Goal: Download file/media

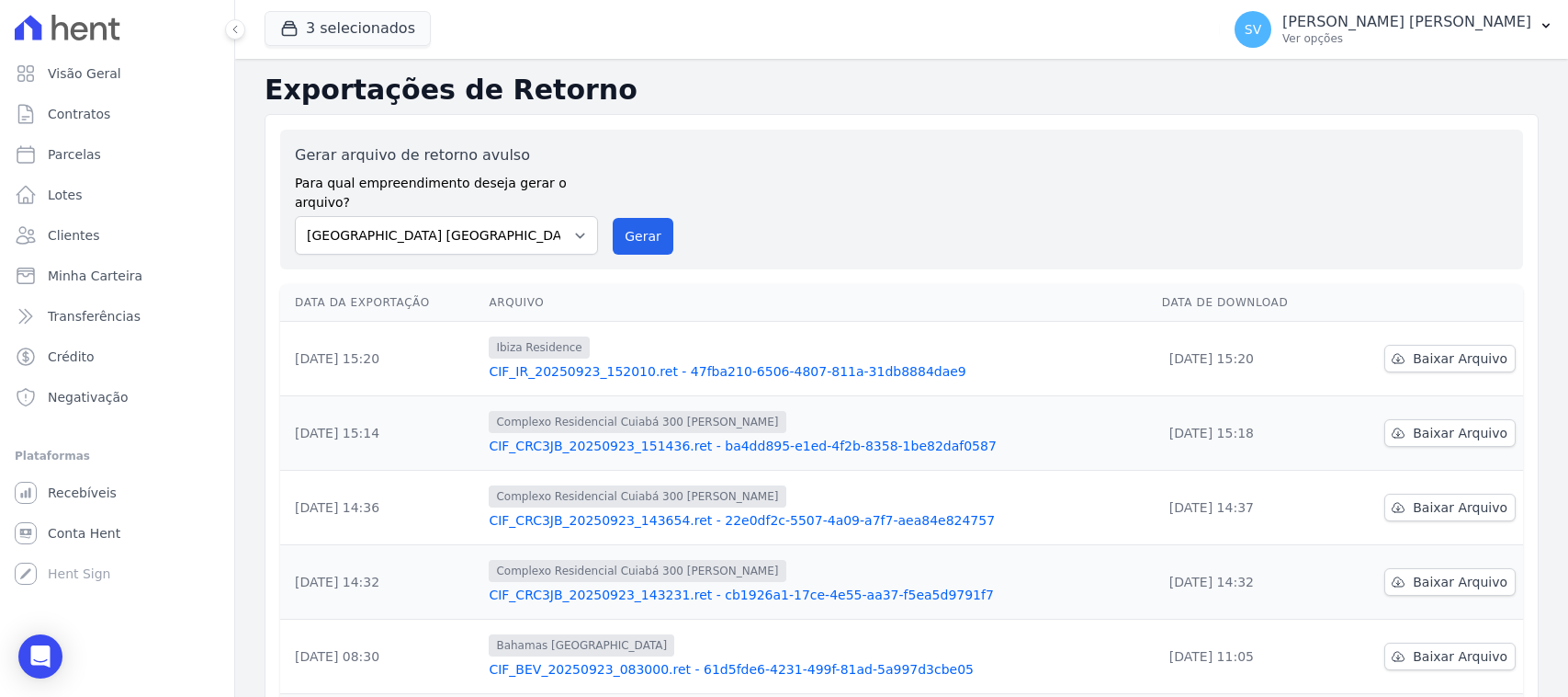
click at [431, 216] on select "[GEOGRAPHIC_DATA] COMPLEXO RESIDENCIAL [GEOGRAPHIC_DATA] 300 - [PERSON_NAME][GE…" at bounding box center [446, 235] width 303 height 39
select select "a999329b-d322-46c5-b2df-9163b092fb9b"
click at [295, 216] on select "[GEOGRAPHIC_DATA] COMPLEXO RESIDENCIAL [GEOGRAPHIC_DATA] 300 - [PERSON_NAME][GE…" at bounding box center [446, 235] width 303 height 39
click at [625, 222] on button "Gerar" at bounding box center [643, 236] width 61 height 37
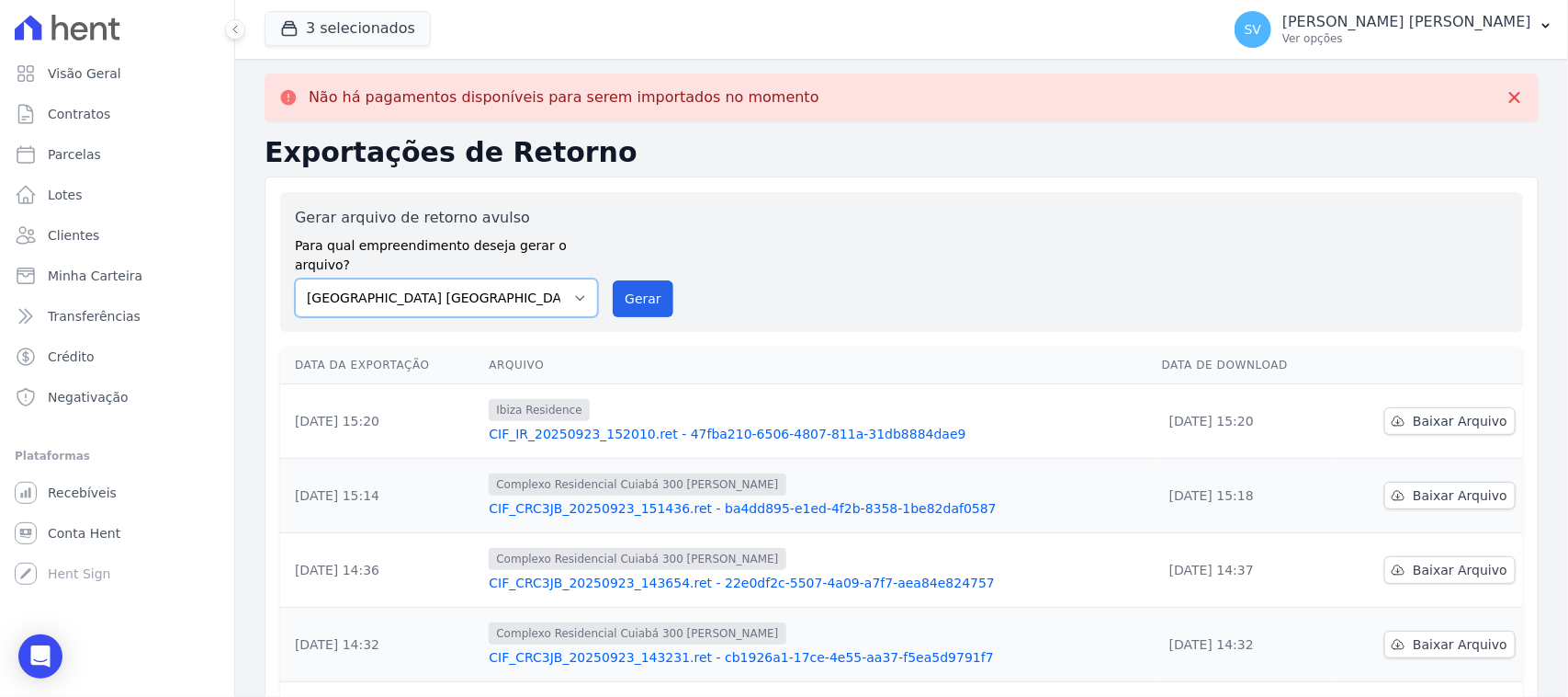
click at [511, 283] on select "[GEOGRAPHIC_DATA] COMPLEXO RESIDENCIAL [GEOGRAPHIC_DATA] 300 - [PERSON_NAME][GE…" at bounding box center [446, 298] width 303 height 39
click at [295, 279] on select "[GEOGRAPHIC_DATA] COMPLEXO RESIDENCIAL [GEOGRAPHIC_DATA] 300 - [PERSON_NAME][GE…" at bounding box center [446, 298] width 303 height 39
click at [531, 279] on select "[GEOGRAPHIC_DATA] COMPLEXO RESIDENCIAL [GEOGRAPHIC_DATA] 300 - [PERSON_NAME][GE…" at bounding box center [446, 298] width 303 height 39
select select "4da9ed21-cc8e-4588-a6ed-caad911ee607"
click at [295, 279] on select "[GEOGRAPHIC_DATA] COMPLEXO RESIDENCIAL [GEOGRAPHIC_DATA] 300 - [PERSON_NAME][GE…" at bounding box center [446, 298] width 303 height 39
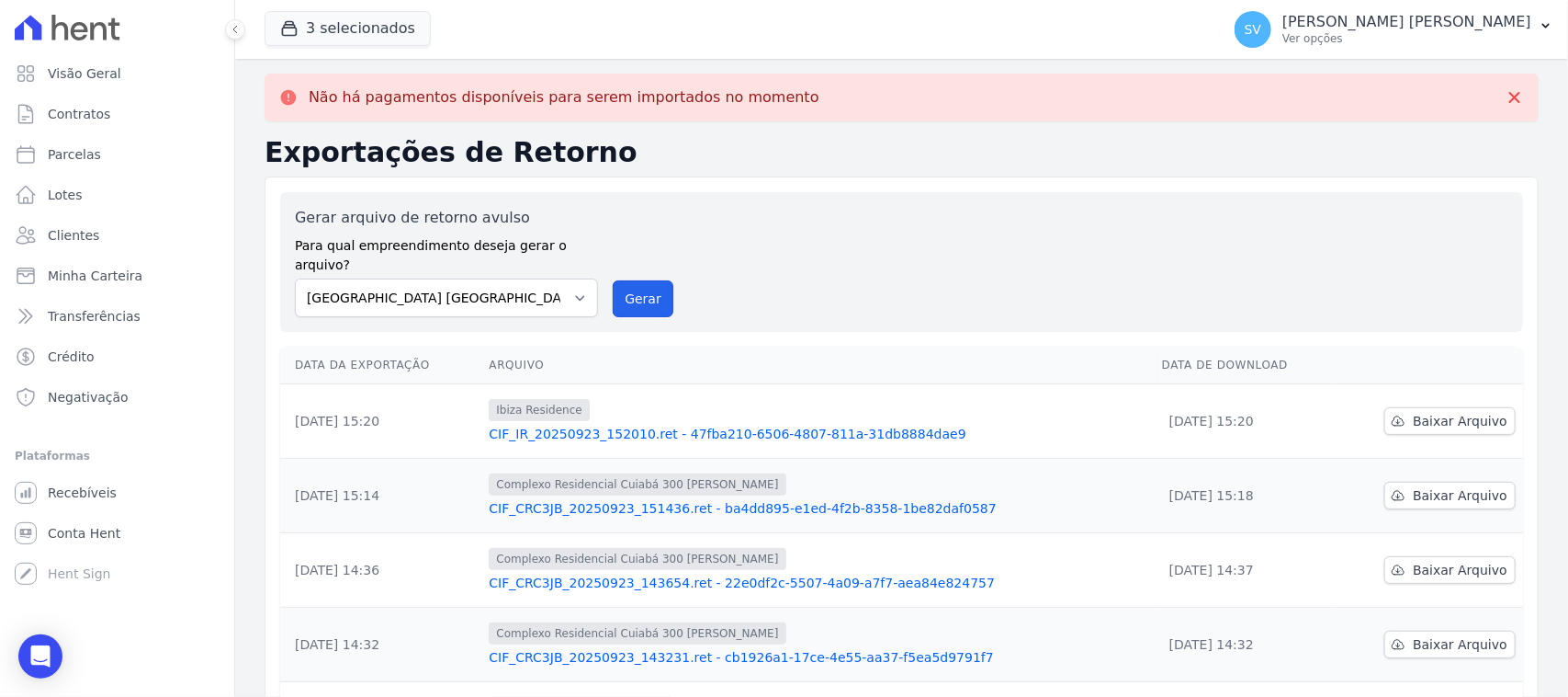
click at [643, 281] on button "Gerar" at bounding box center [643, 299] width 61 height 37
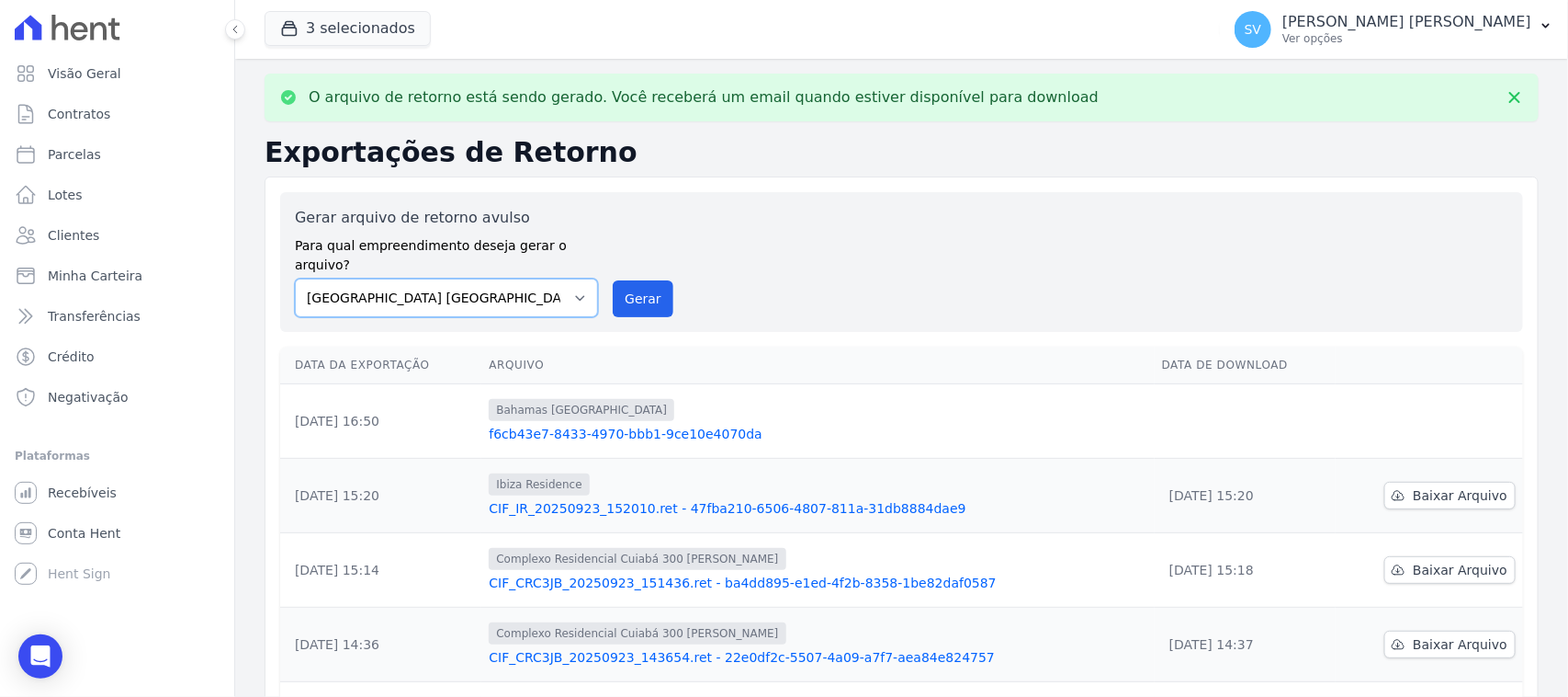
click at [465, 282] on select "[GEOGRAPHIC_DATA] COMPLEXO RESIDENCIAL [GEOGRAPHIC_DATA] 300 - [PERSON_NAME][GE…" at bounding box center [446, 298] width 303 height 39
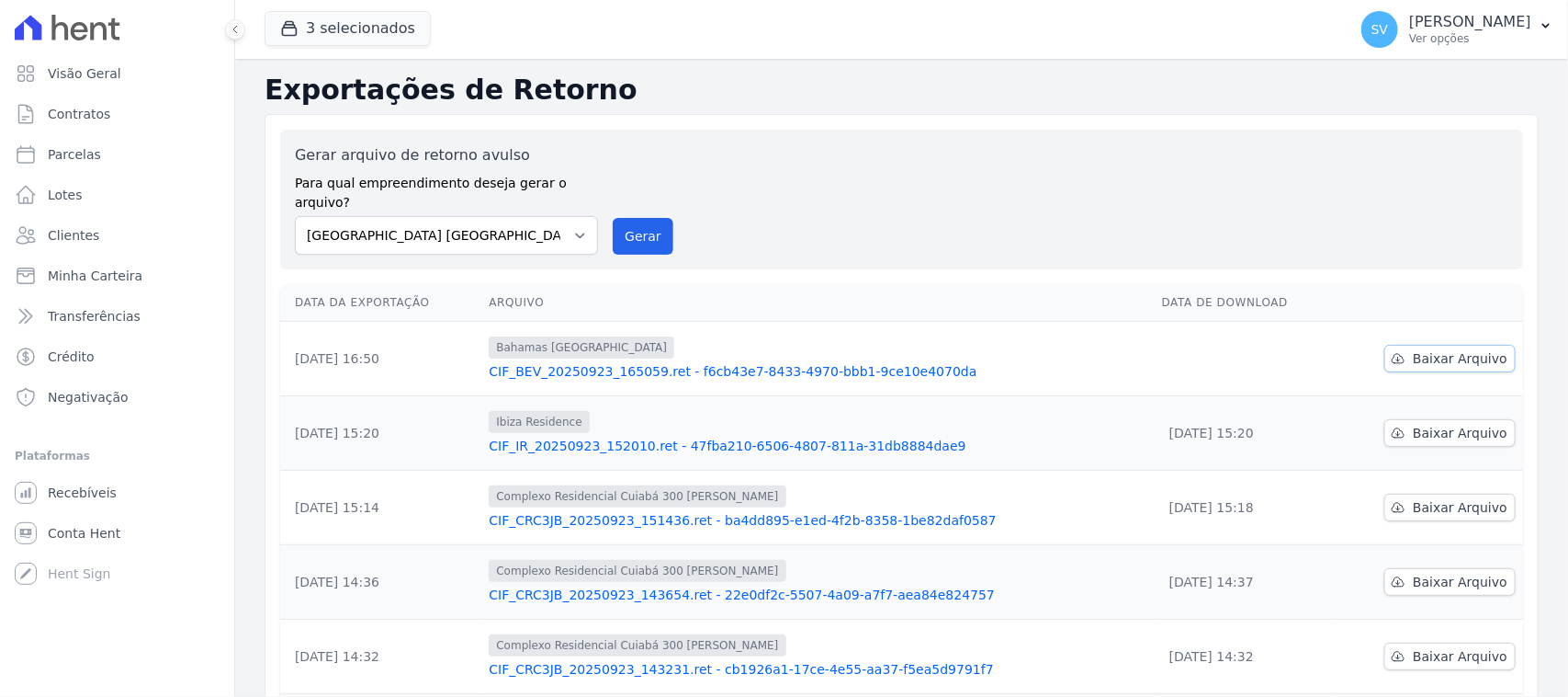
click at [1425, 349] on span "Baixar Arquivo" at bounding box center [1461, 358] width 95 height 18
drag, startPoint x: 556, startPoint y: 211, endPoint x: 545, endPoint y: 233, distance: 24.6
click at [556, 216] on select "[GEOGRAPHIC_DATA] COMPLEXO RESIDENCIAL [GEOGRAPHIC_DATA] 300 - [PERSON_NAME][GE…" at bounding box center [446, 235] width 303 height 39
select select "a999329b-d322-46c5-b2df-9163b092fb9b"
click at [295, 216] on select "[GEOGRAPHIC_DATA] COMPLEXO RESIDENCIAL [GEOGRAPHIC_DATA] 300 - [PERSON_NAME][GE…" at bounding box center [446, 235] width 303 height 39
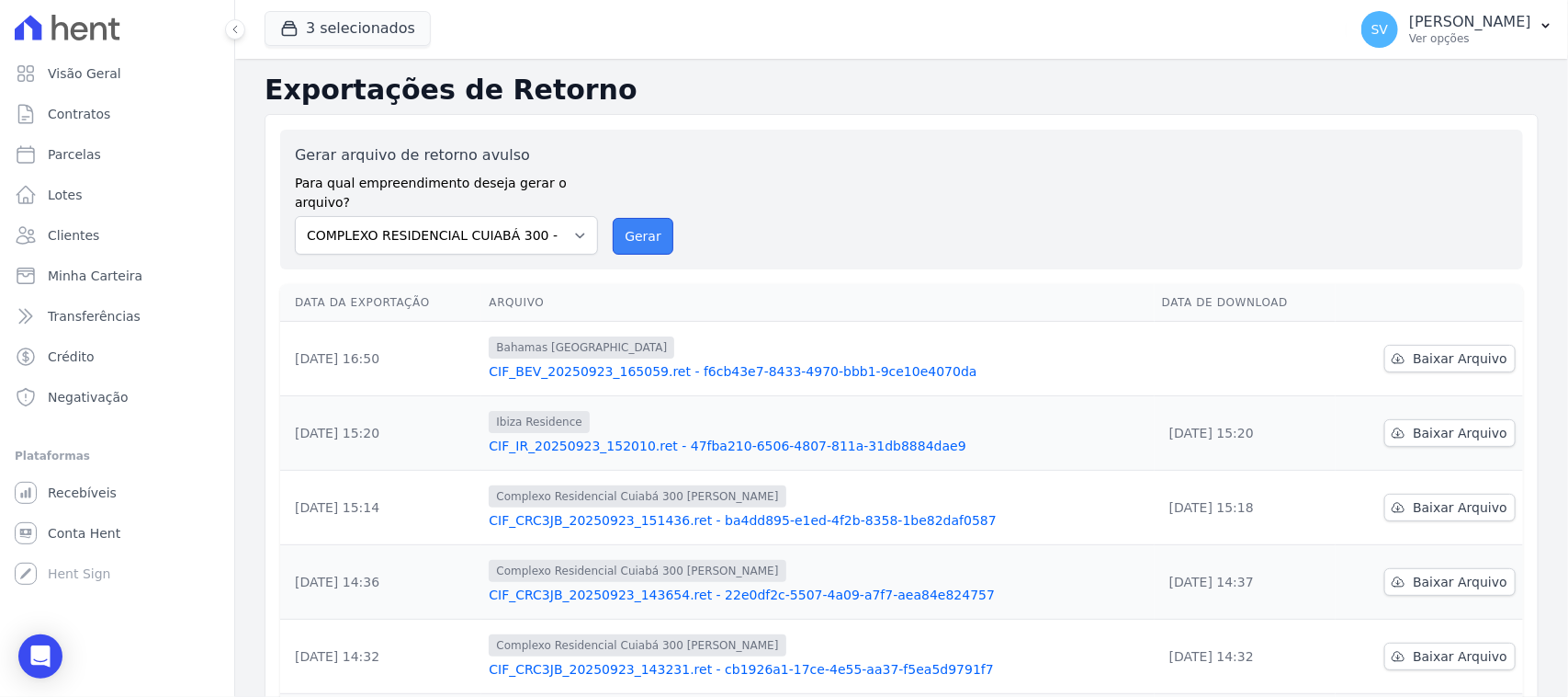
drag, startPoint x: 635, startPoint y: 219, endPoint x: 879, endPoint y: 166, distance: 249.7
click at [639, 218] on button "Gerar" at bounding box center [643, 236] width 61 height 37
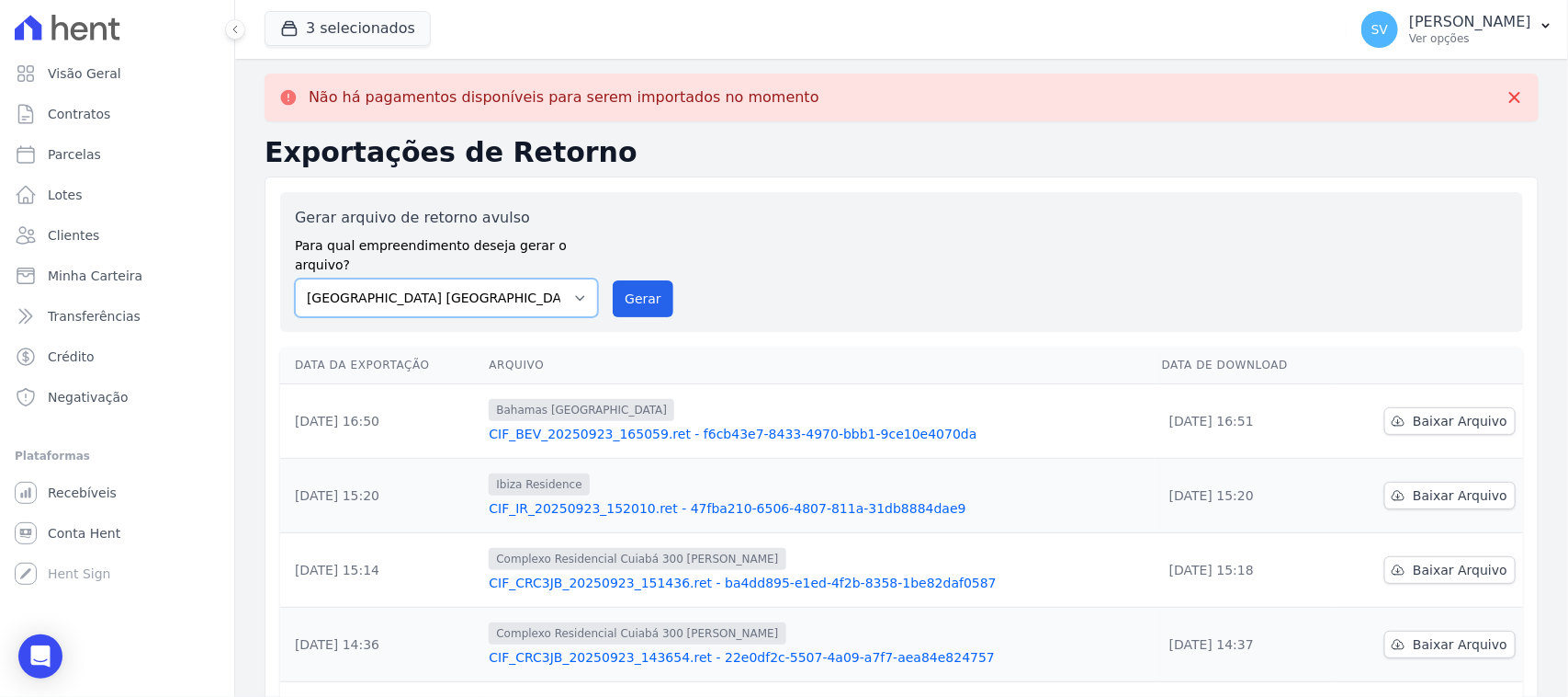
drag, startPoint x: 515, startPoint y: 261, endPoint x: 538, endPoint y: 281, distance: 30.5
click at [517, 279] on select "[GEOGRAPHIC_DATA] COMPLEXO RESIDENCIAL [GEOGRAPHIC_DATA] 300 - [PERSON_NAME][GE…" at bounding box center [446, 298] width 303 height 39
select select "73a372cd-5640-41c8-aaea-11bd74619c10"
click at [295, 279] on select "[GEOGRAPHIC_DATA] COMPLEXO RESIDENCIAL [GEOGRAPHIC_DATA] 300 - [PERSON_NAME][GE…" at bounding box center [446, 298] width 303 height 39
drag, startPoint x: 624, startPoint y: 274, endPoint x: 854, endPoint y: 166, distance: 254.1
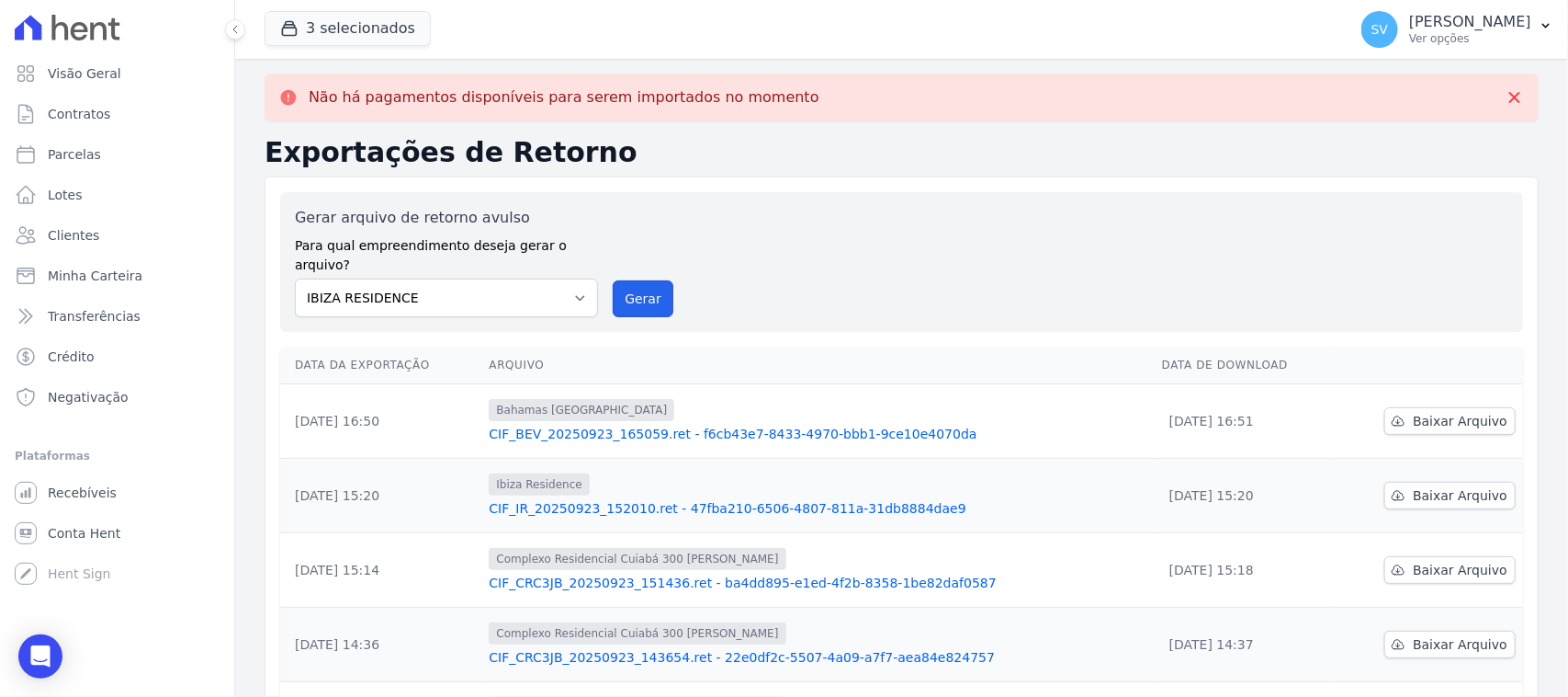
click at [627, 281] on button "Gerar" at bounding box center [643, 299] width 61 height 37
drag, startPoint x: 562, startPoint y: 282, endPoint x: 561, endPoint y: 291, distance: 9.1
click at [562, 282] on select "[GEOGRAPHIC_DATA] COMPLEXO RESIDENCIAL [GEOGRAPHIC_DATA] 300 - [PERSON_NAME][GE…" at bounding box center [446, 298] width 303 height 39
select select "a999329b-d322-46c5-b2df-9163b092fb9b"
click at [295, 279] on select "[GEOGRAPHIC_DATA] COMPLEXO RESIDENCIAL [GEOGRAPHIC_DATA] 300 - [PERSON_NAME][GE…" at bounding box center [446, 298] width 303 height 39
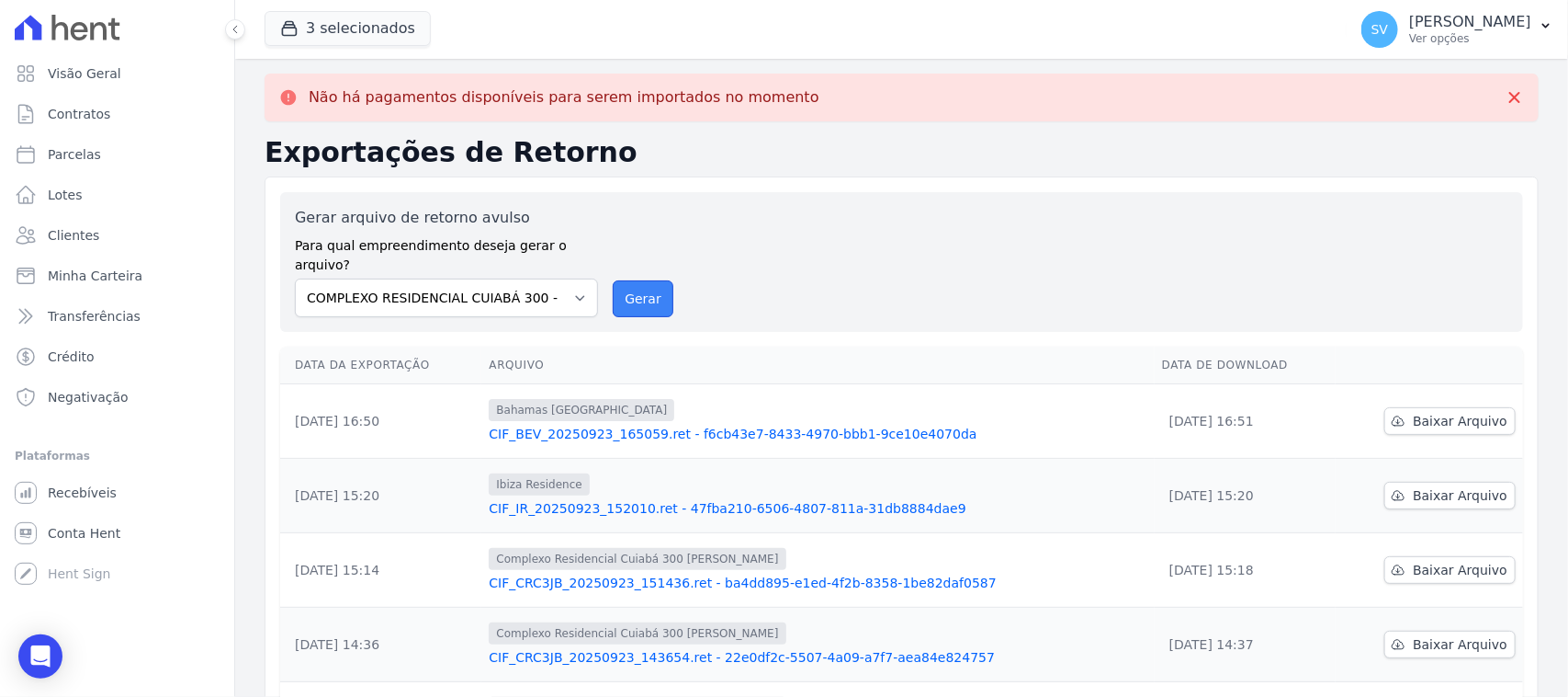
drag, startPoint x: 632, startPoint y: 276, endPoint x: 887, endPoint y: 175, distance: 274.3
click at [635, 281] on button "Gerar" at bounding box center [643, 299] width 61 height 37
click at [796, 276] on div "Gerar arquivo de retorno avulso Para qual empreendimento deseja gerar o arquivo…" at bounding box center [901, 262] width 1214 height 110
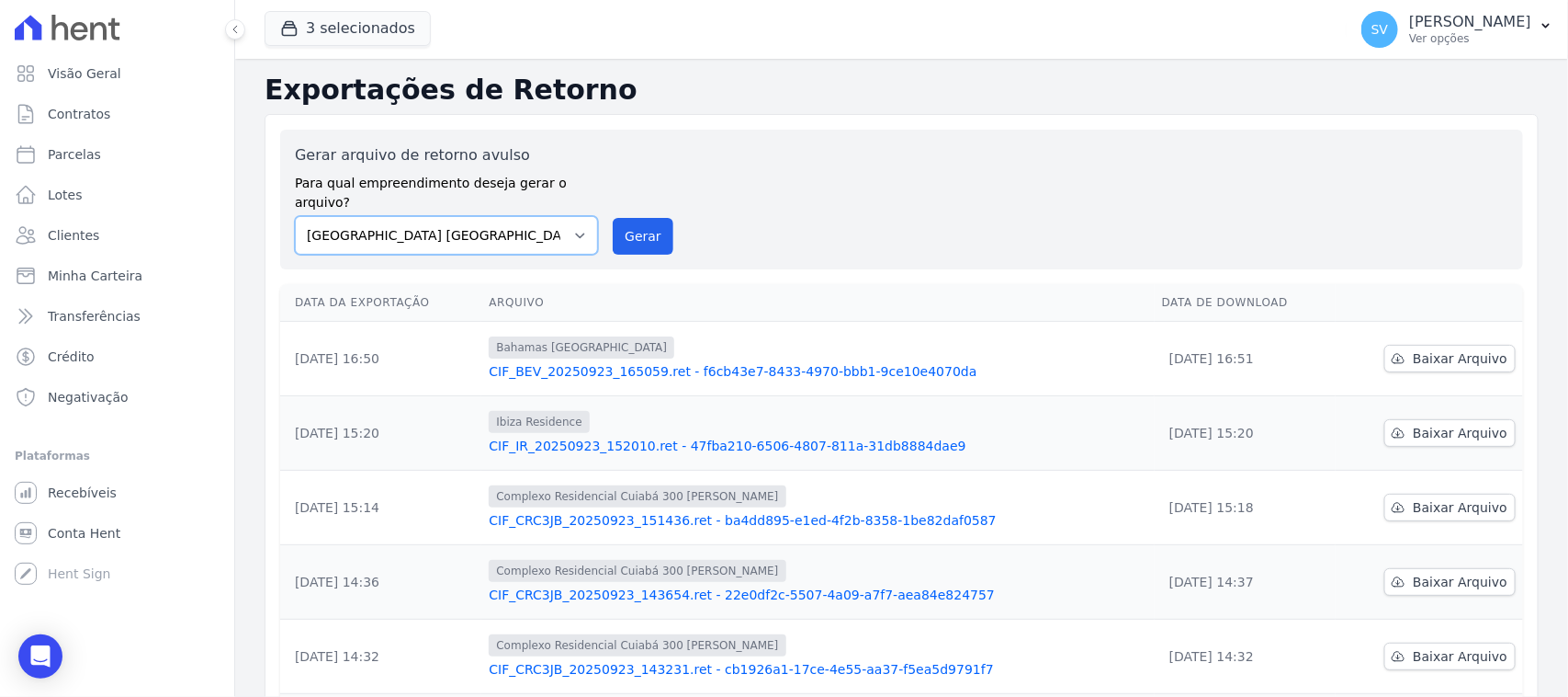
click at [438, 216] on select "[GEOGRAPHIC_DATA] COMPLEXO RESIDENCIAL [GEOGRAPHIC_DATA] 300 - [PERSON_NAME][GE…" at bounding box center [446, 235] width 303 height 39
select select "a999329b-d322-46c5-b2df-9163b092fb9b"
click at [295, 216] on select "[GEOGRAPHIC_DATA] COMPLEXO RESIDENCIAL [GEOGRAPHIC_DATA] 300 - [PERSON_NAME][GE…" at bounding box center [446, 235] width 303 height 39
click at [664, 230] on button "Gerar" at bounding box center [643, 236] width 61 height 37
